Goal: Transaction & Acquisition: Download file/media

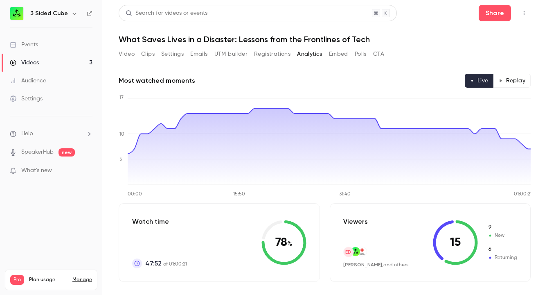
click at [306, 50] on button "Analytics" at bounding box center [309, 53] width 25 height 13
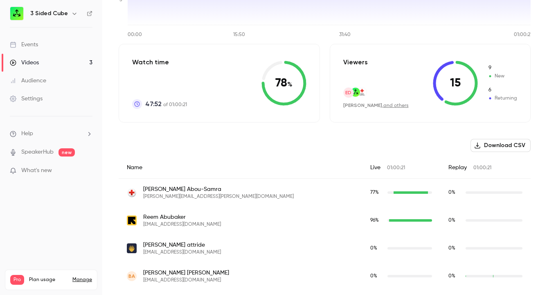
scroll to position [162, 0]
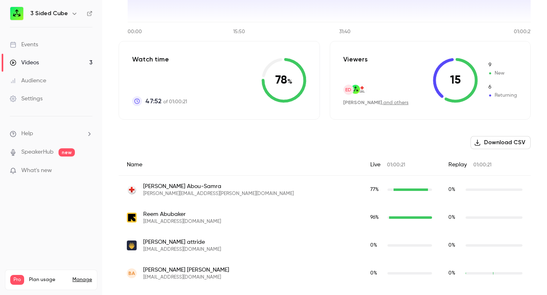
click at [502, 145] on button "Download CSV" at bounding box center [501, 142] width 60 height 13
click at [30, 61] on div "Videos" at bounding box center [24, 63] width 29 height 8
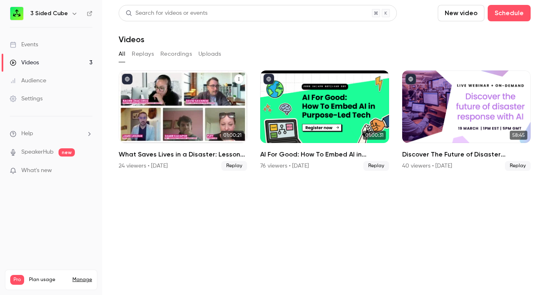
click at [157, 166] on div "24 viewers • [DATE]" at bounding box center [143, 166] width 49 height 8
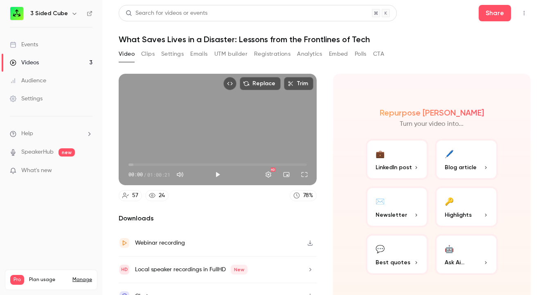
click at [310, 55] on button "Analytics" at bounding box center [309, 53] width 25 height 13
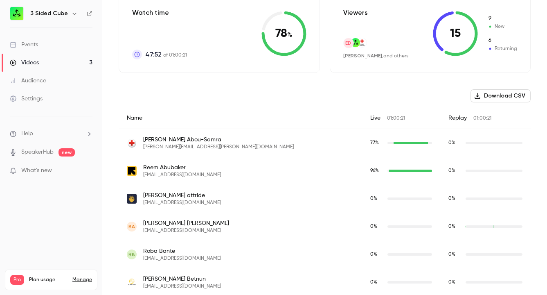
scroll to position [210, 0]
